Goal: Check status: Check status

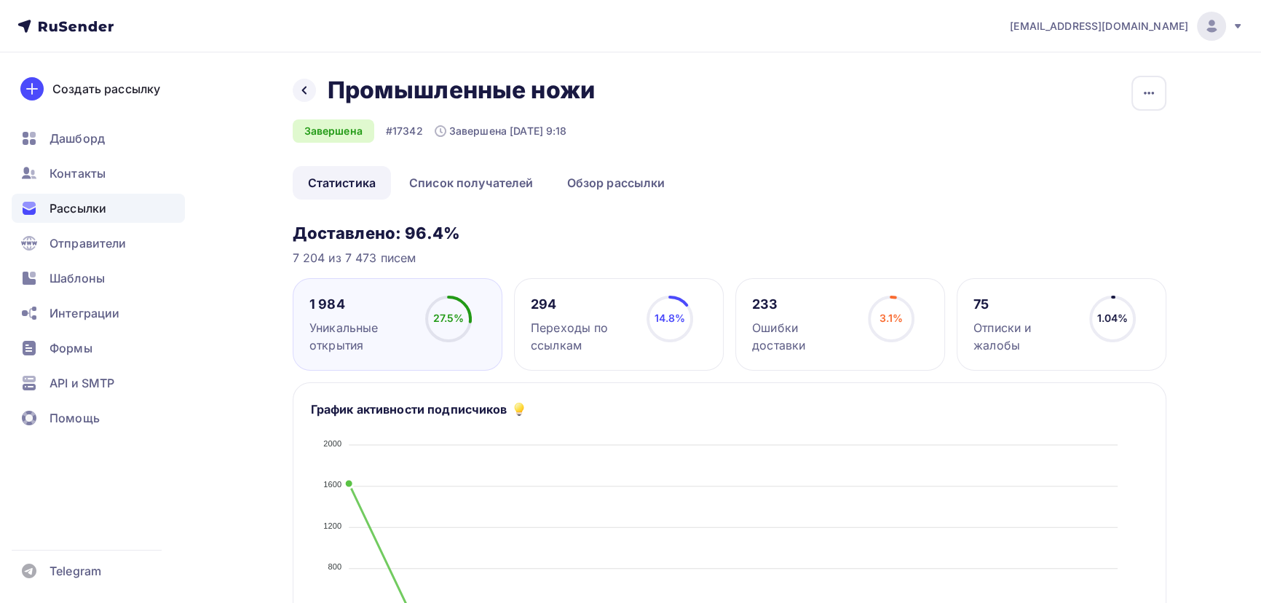
click at [96, 204] on span "Рассылки" at bounding box center [77, 207] width 57 height 17
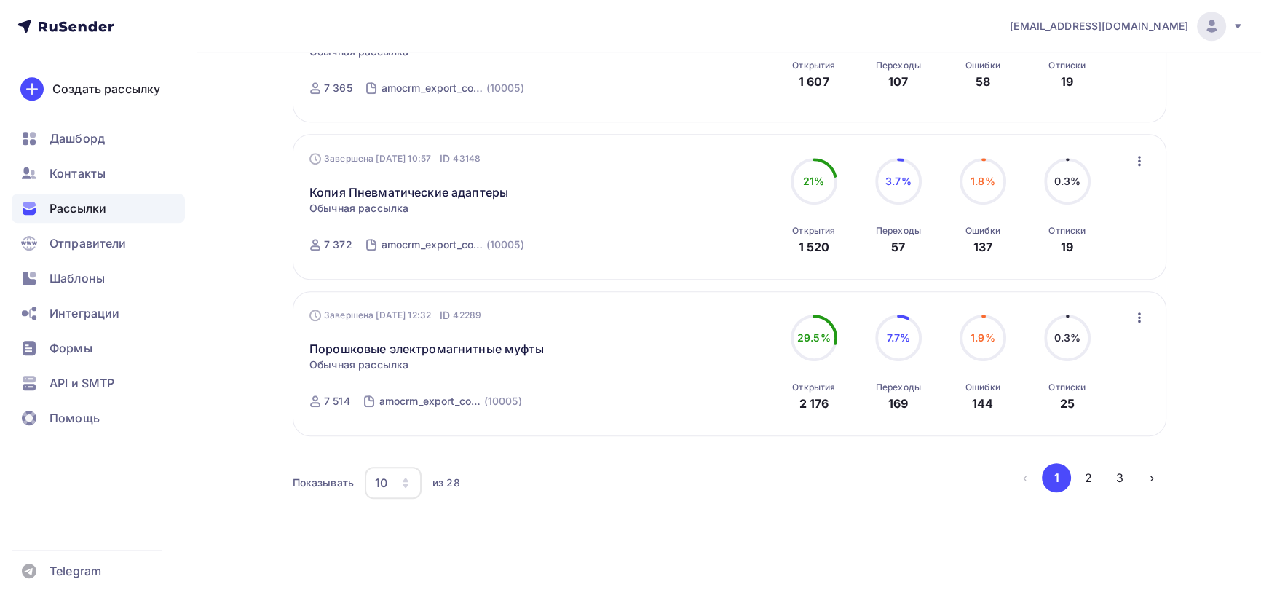
scroll to position [1368, 0]
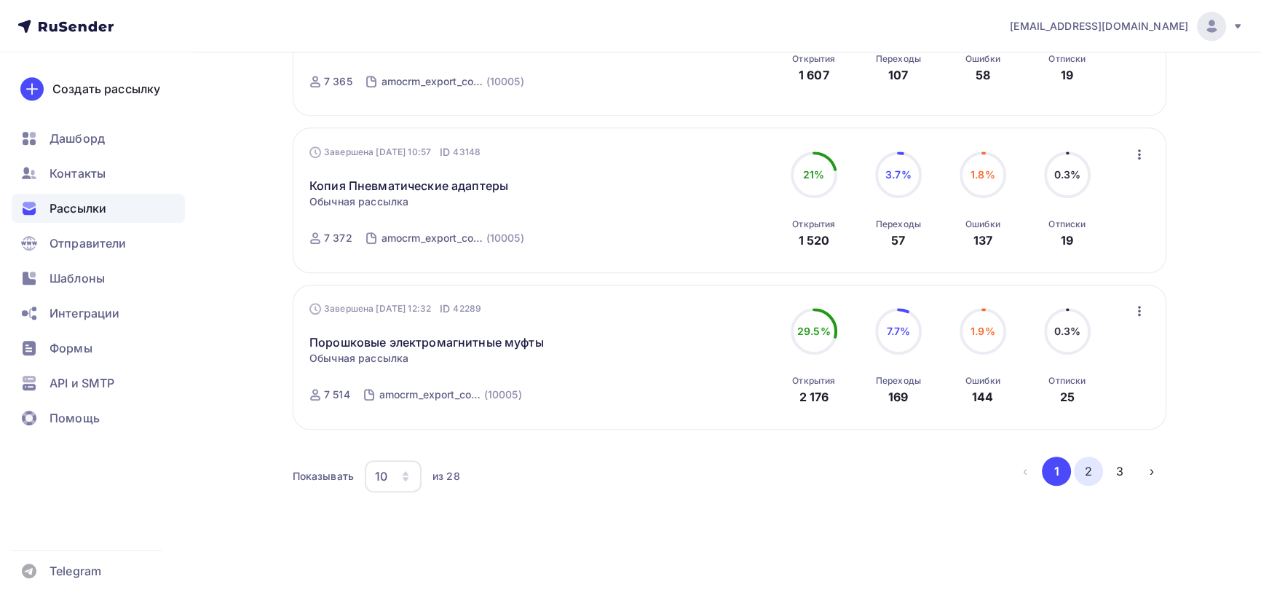
drag, startPoint x: 1083, startPoint y: 469, endPoint x: 1087, endPoint y: 414, distance: 55.4
click at [1084, 469] on button "2" at bounding box center [1088, 470] width 29 height 29
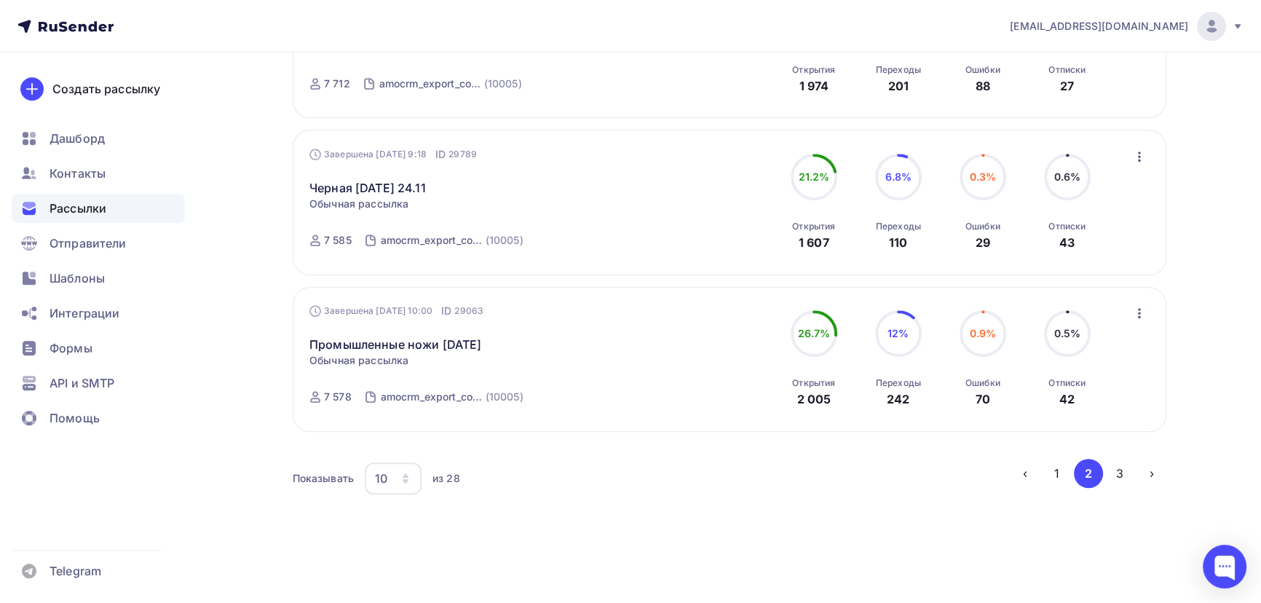
scroll to position [1350, 0]
click at [1114, 464] on button "3" at bounding box center [1119, 470] width 29 height 29
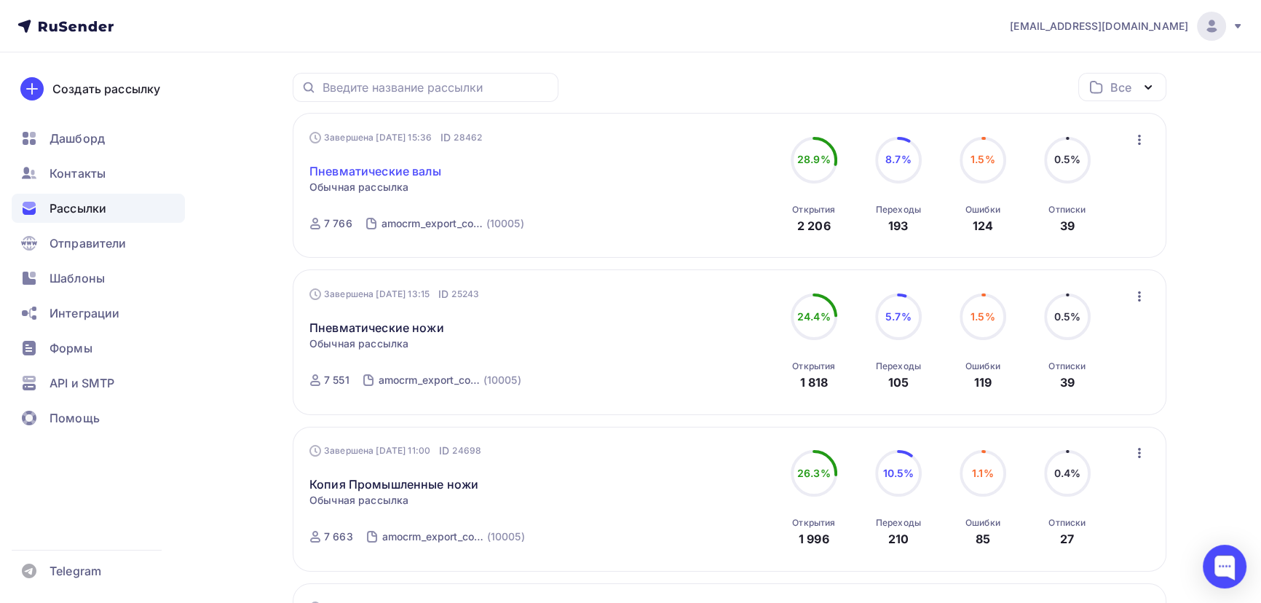
click at [401, 171] on link "Пневматические валы" at bounding box center [375, 170] width 132 height 17
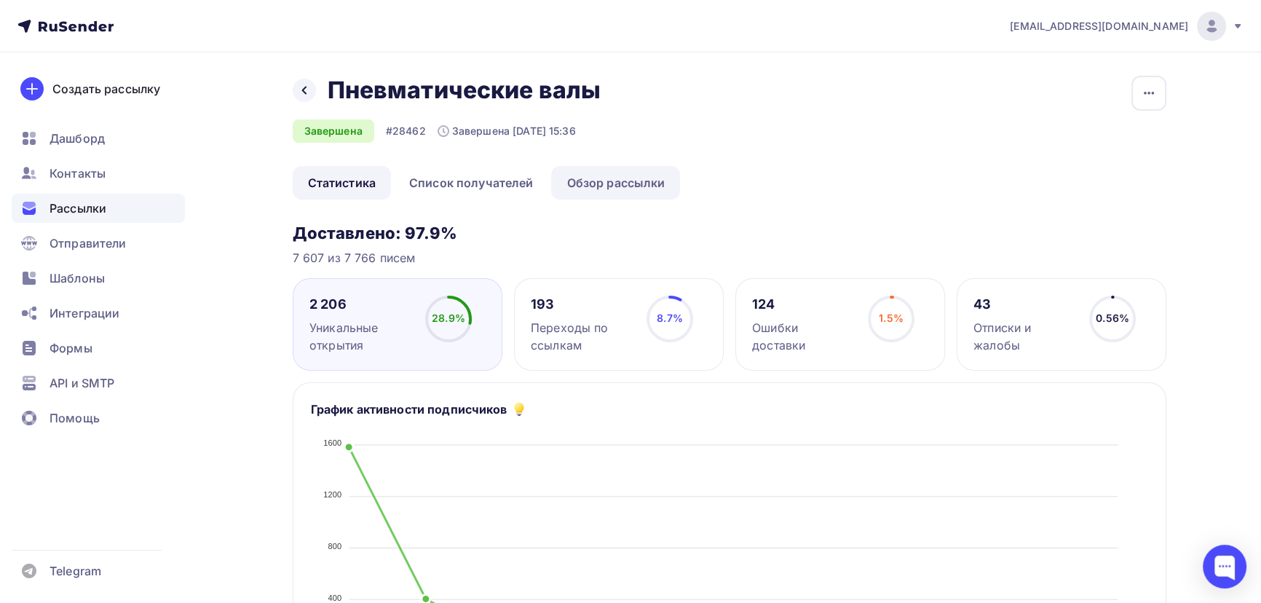
click at [623, 181] on link "Обзор рассылки" at bounding box center [615, 182] width 129 height 33
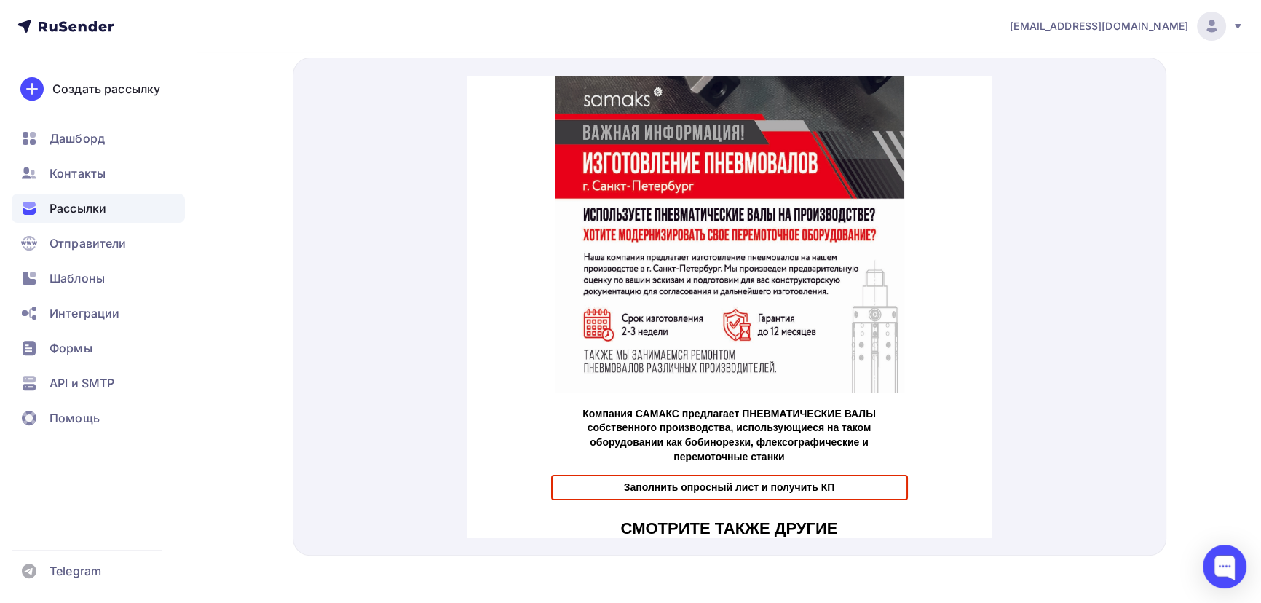
scroll to position [314, 0]
